Goal: Information Seeking & Learning: Learn about a topic

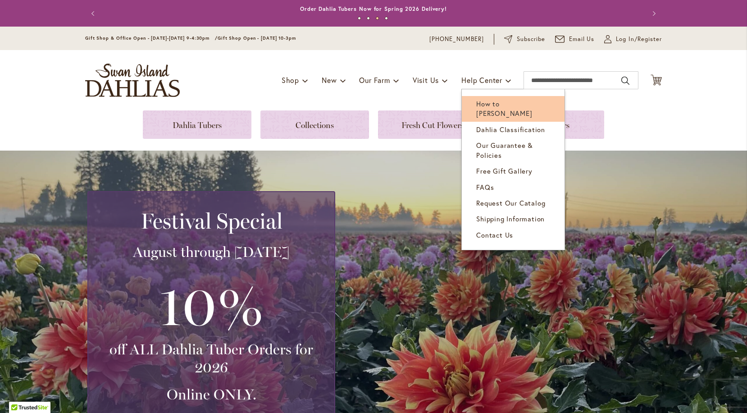
click at [520, 98] on link "How to [PERSON_NAME]" at bounding box center [513, 109] width 103 height 26
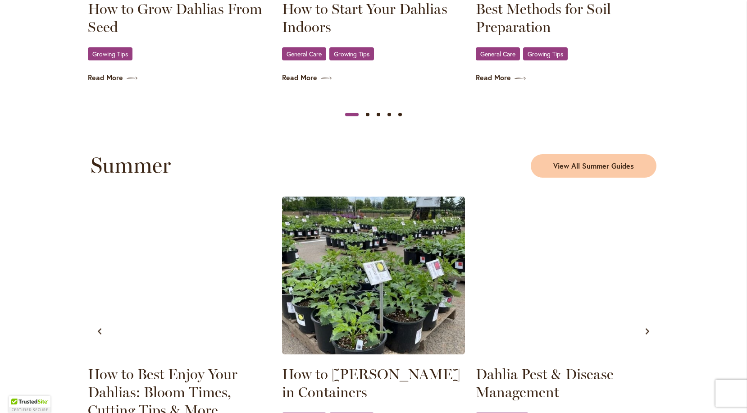
scroll to position [856, 0]
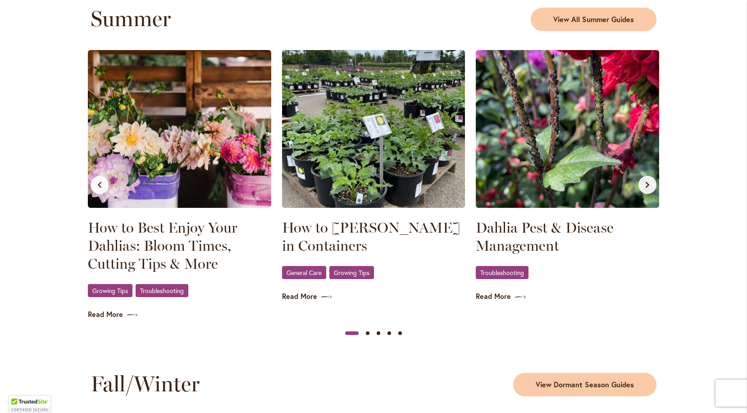
type input "******"
click at [366, 124] on img at bounding box center [373, 129] width 183 height 158
